Goal: Task Accomplishment & Management: Manage account settings

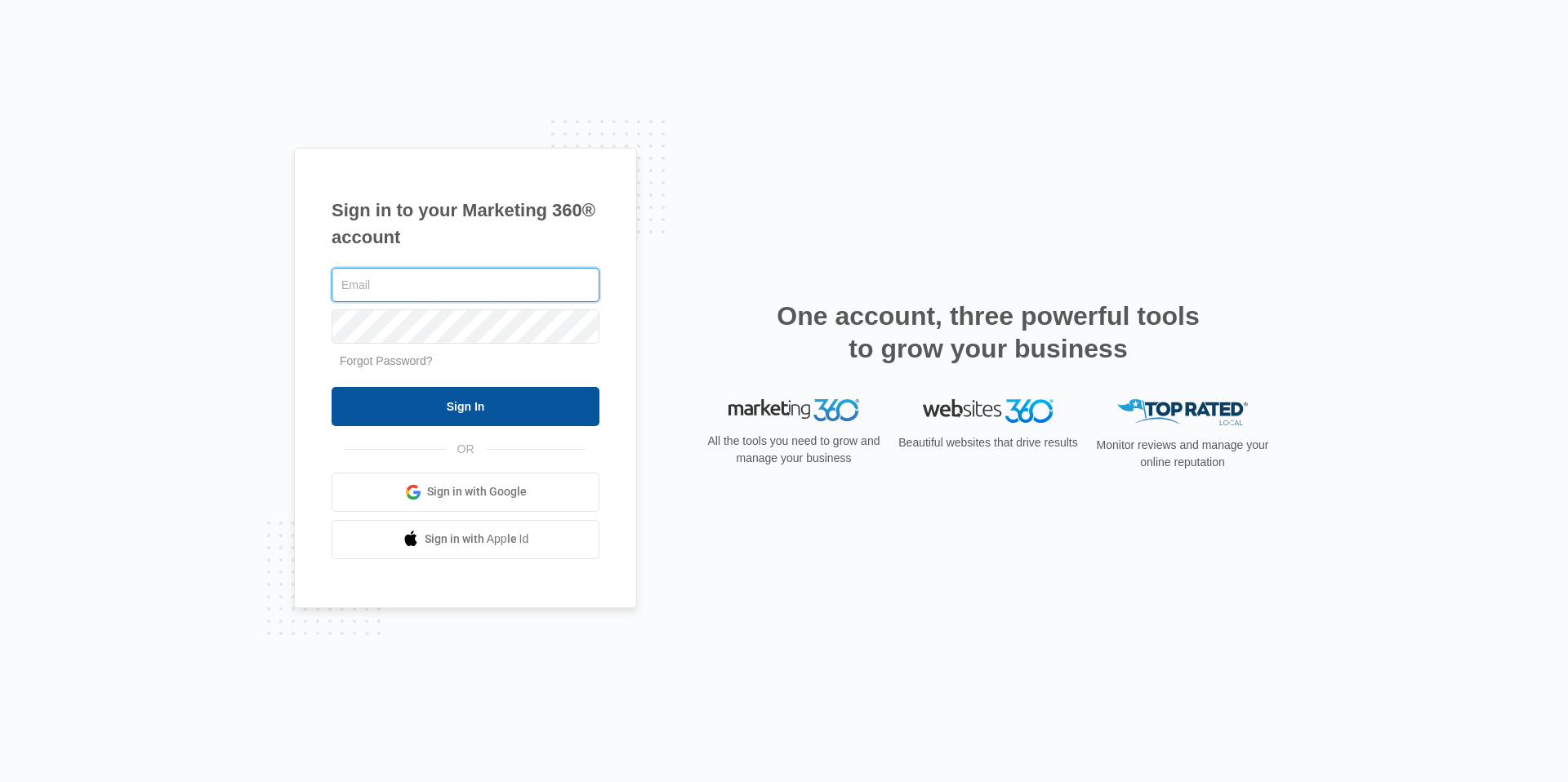
type input "[EMAIL_ADDRESS][DOMAIN_NAME]"
click at [369, 389] on input "Sign In" at bounding box center [465, 406] width 268 height 40
